Goal: Task Accomplishment & Management: Manage account settings

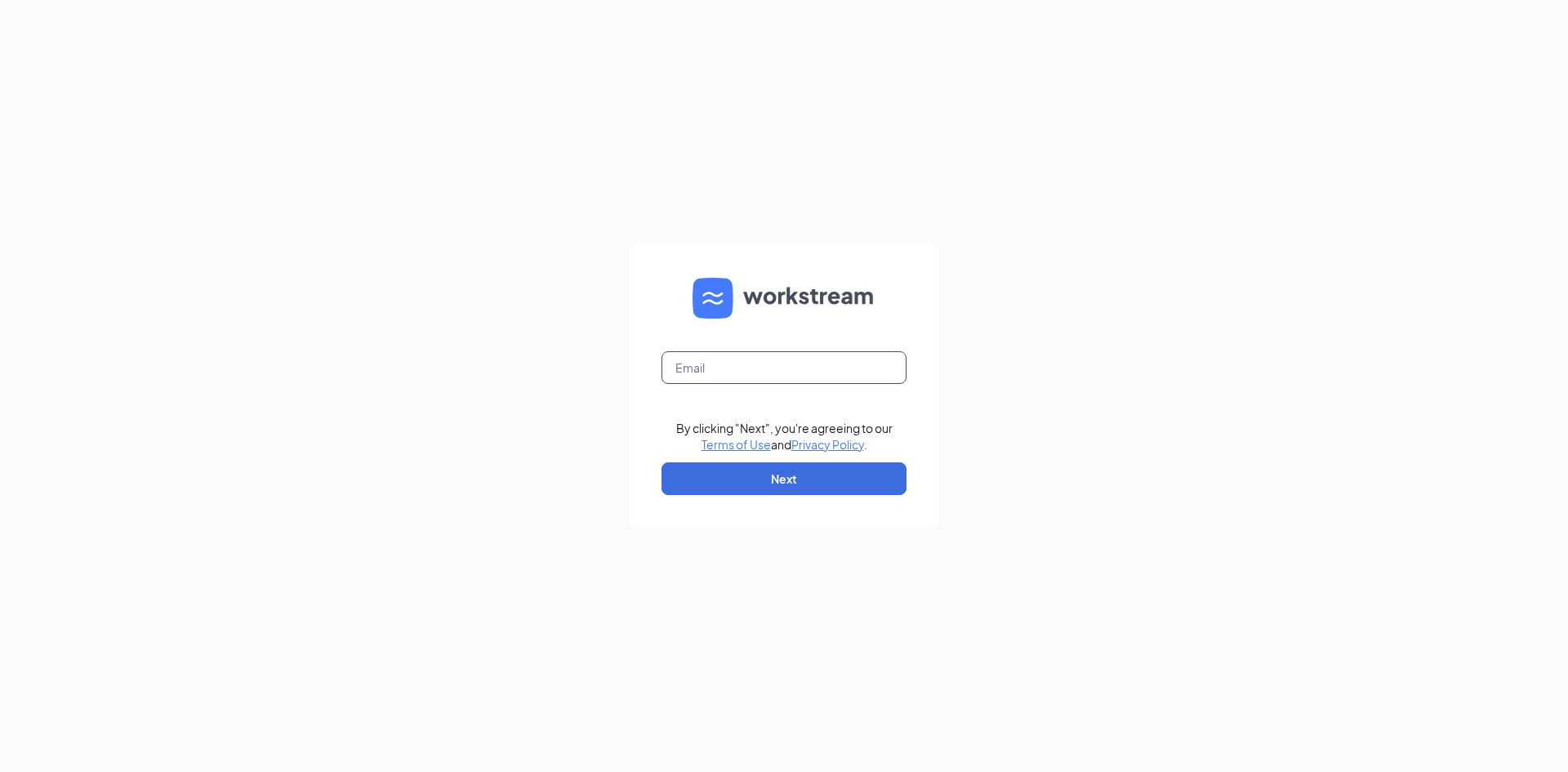
click at [729, 380] on input "text" at bounding box center [784, 368] width 245 height 33
type input "[PERSON_NAME][EMAIL_ADDRESS][PERSON_NAME][DOMAIN_NAME]"
click at [769, 481] on button "Next" at bounding box center [784, 479] width 245 height 33
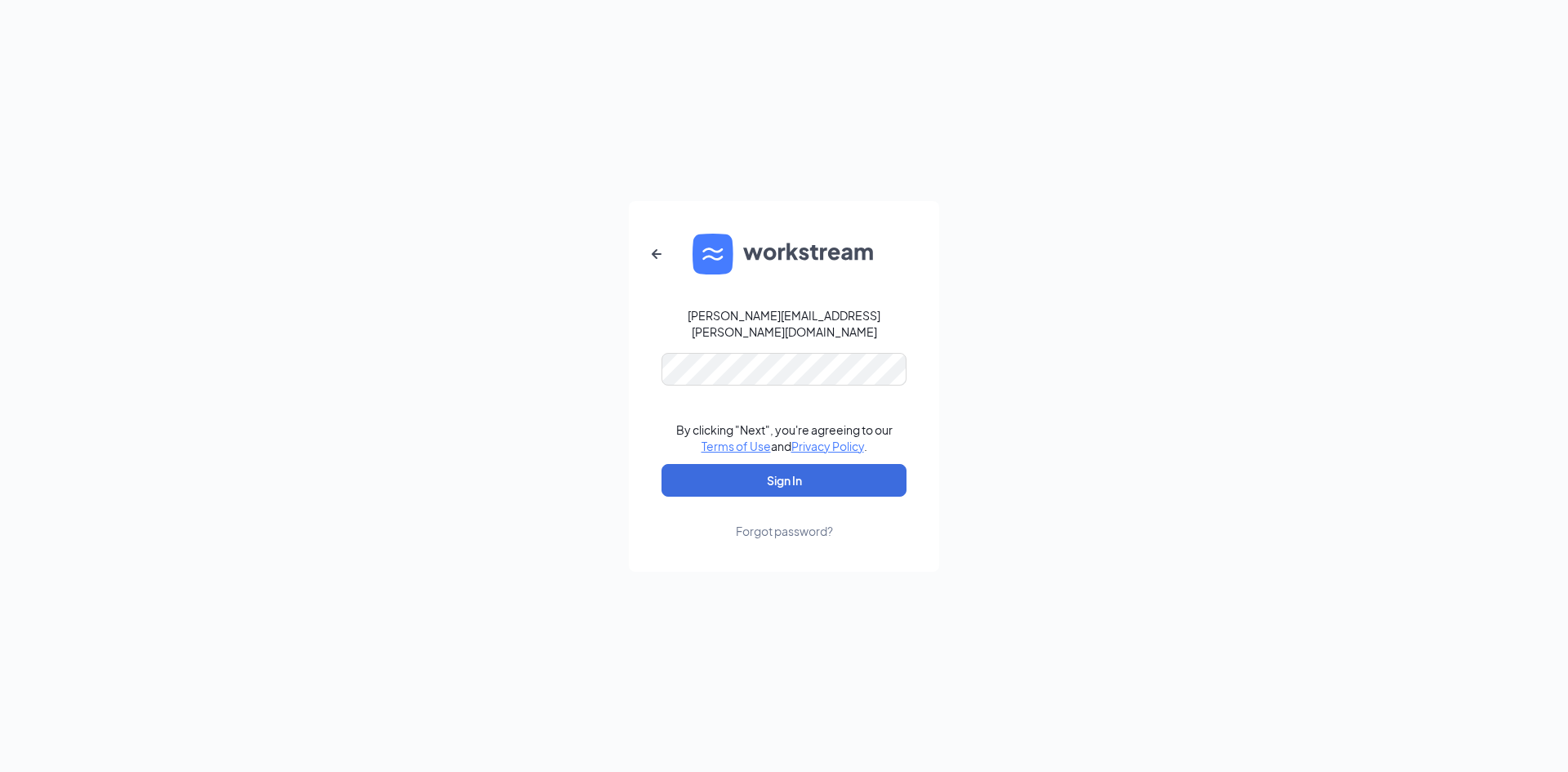
click at [759, 345] on form "[PERSON_NAME][EMAIL_ADDRESS][PERSON_NAME][DOMAIN_NAME] By clicking "Next", you'…" at bounding box center [784, 386] width 310 height 371
click at [740, 471] on button "Sign In" at bounding box center [784, 481] width 245 height 33
click at [431, 343] on div "[PERSON_NAME][EMAIL_ADDRESS][PERSON_NAME][DOMAIN_NAME] Your company is disabled…" at bounding box center [784, 386] width 1568 height 772
click at [1192, 273] on div "[PERSON_NAME][EMAIL_ADDRESS][PERSON_NAME][DOMAIN_NAME] Your company is disabled…" at bounding box center [784, 386] width 1568 height 772
click at [605, 368] on div "[PERSON_NAME][EMAIL_ADDRESS][PERSON_NAME][DOMAIN_NAME] Your company is disabled…" at bounding box center [784, 386] width 1568 height 772
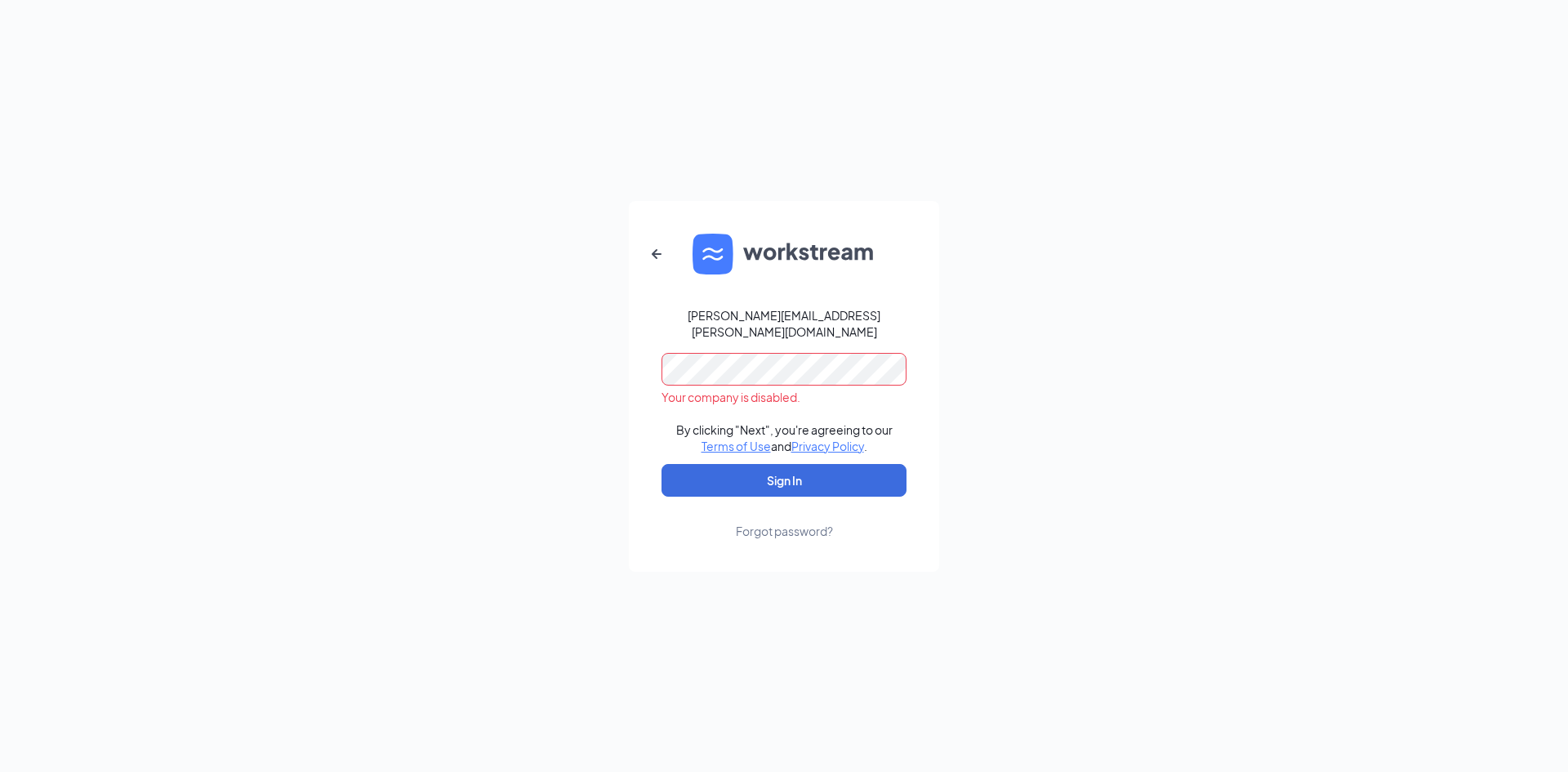
click at [1029, 262] on div "[PERSON_NAME][EMAIL_ADDRESS][PERSON_NAME][DOMAIN_NAME] Your company is disabled…" at bounding box center [784, 386] width 1568 height 772
